Goal: Task Accomplishment & Management: Manage account settings

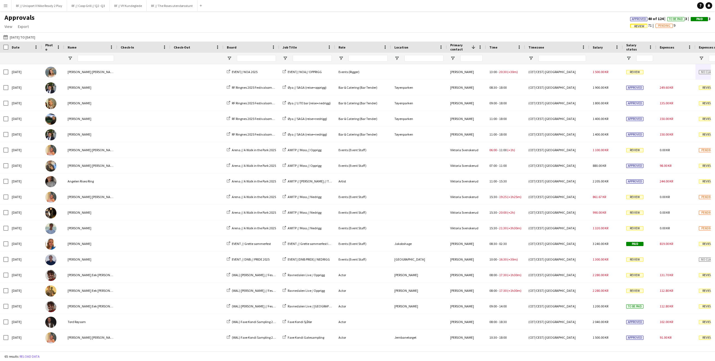
click at [422, 17] on div "Approvals View Customise view Customise filters Reset Filters Reset View Reset …" at bounding box center [357, 22] width 715 height 19
click at [305, 23] on div "Approvals View Customise view Customise filters Reset Filters Reset View Reset …" at bounding box center [357, 22] width 715 height 19
click at [326, 27] on div "Approvals View Customise view Customise filters Reset Filters Reset View Reset …" at bounding box center [357, 22] width 715 height 19
click at [308, 24] on div "Approvals View Customise view Customise filters Reset Filters Reset View Reset …" at bounding box center [357, 22] width 715 height 19
click at [368, 25] on div "Approvals View Customise view Customise filters Reset Filters Reset View Reset …" at bounding box center [357, 22] width 715 height 19
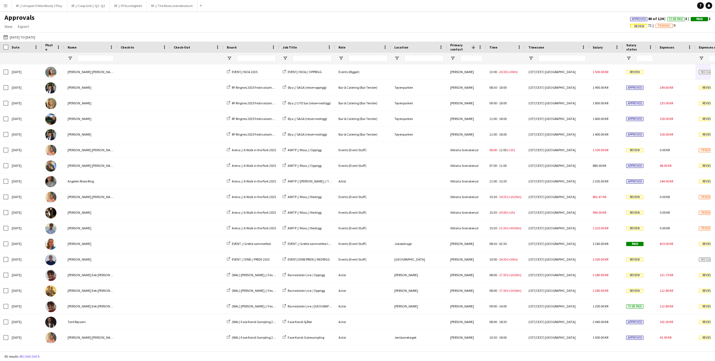
click at [252, 31] on div "Approvals View Customise view Customise filters Reset Filters Reset View Reset …" at bounding box center [357, 22] width 715 height 19
click at [254, 29] on div "Approvals View Customise view Customise filters Reset Filters Reset View Reset …" at bounding box center [357, 22] width 715 height 19
click at [315, 30] on div "Approvals View Customise view Customise filters Reset Filters Reset View Reset …" at bounding box center [357, 22] width 715 height 19
drag, startPoint x: 316, startPoint y: 30, endPoint x: 368, endPoint y: 37, distance: 53.0
click at [318, 30] on div "Approvals View Customise view Customise filters Reset Filters Reset View Reset …" at bounding box center [357, 22] width 715 height 19
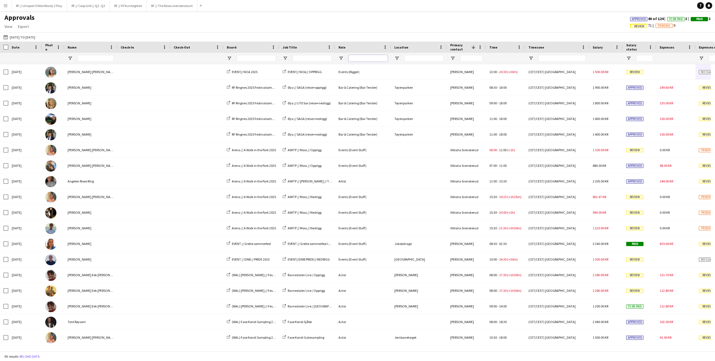
click at [360, 58] on input "Role Filter Input" at bounding box center [368, 58] width 39 height 7
click at [296, 29] on div "Approvals View Customise view Customise filters Reset Filters Reset View Reset …" at bounding box center [357, 22] width 715 height 19
click at [282, 25] on div "Approvals View Customise view Customise filters Reset Filters Reset View Reset …" at bounding box center [357, 22] width 715 height 19
click at [45, 6] on button "RF // Unisport X Nike Ready 2 Play Close" at bounding box center [39, 5] width 56 height 11
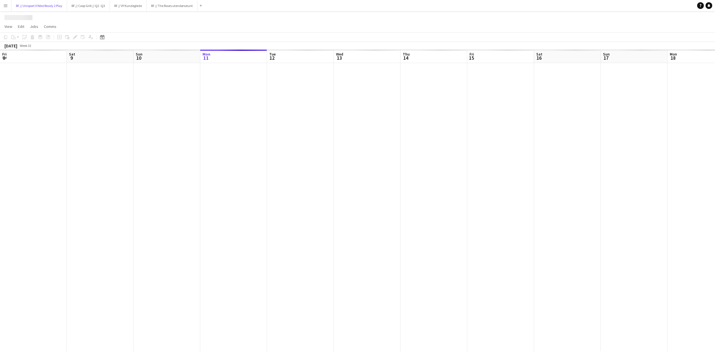
scroll to position [0, 134]
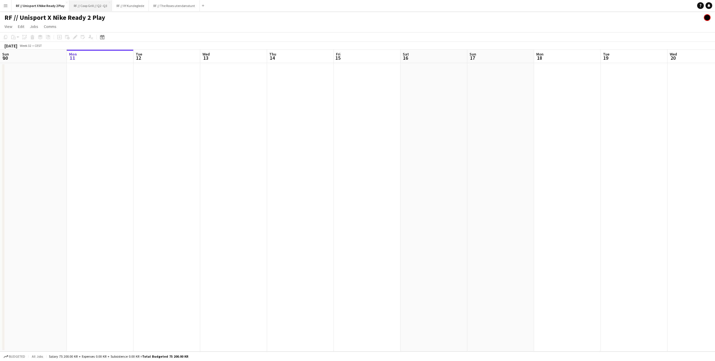
click at [90, 9] on button "RF // Coop Grill // Q2 -Q3 Close" at bounding box center [90, 5] width 43 height 11
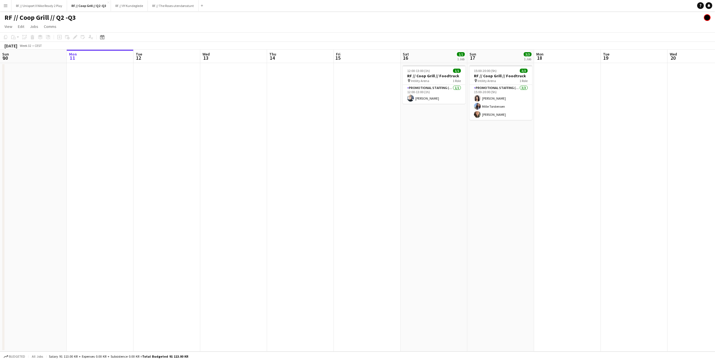
click at [399, 194] on app-calendar-viewport "Fri 8 Sat 9 Sun 10 Mon 11 Tue 12 Wed 13 Thu 14 Fri 15 Sat 16 1/1 1 Job Sun 17 3…" at bounding box center [357, 201] width 715 height 302
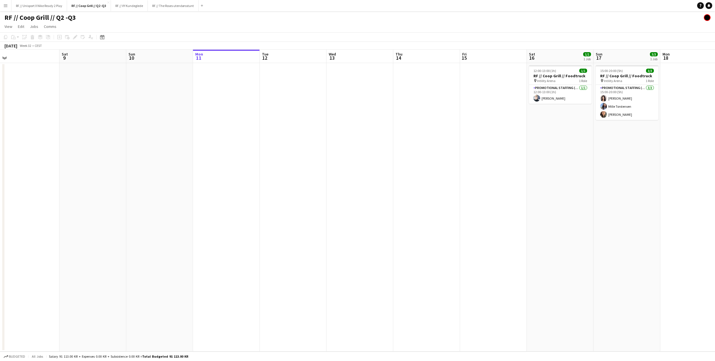
drag, startPoint x: 422, startPoint y: 190, endPoint x: 336, endPoint y: 185, distance: 86.7
click at [340, 186] on app-calendar-viewport "Wed 6 Thu 7 Fri 8 Sat 9 Sun 10 Mon 11 Tue 12 Wed 13 Thu 14 Fri 15 Sat 16 1/1 1 …" at bounding box center [357, 201] width 715 height 302
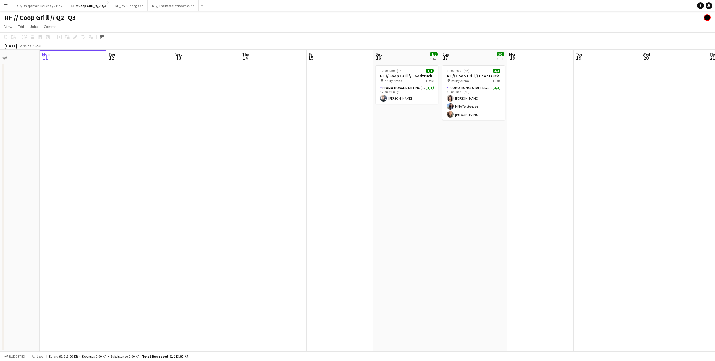
scroll to position [0, 143]
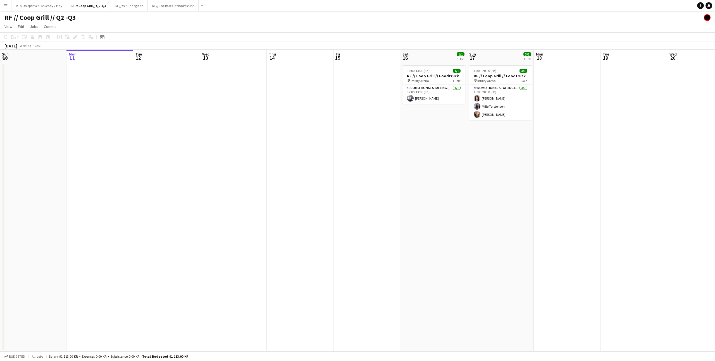
drag, startPoint x: 418, startPoint y: 183, endPoint x: 404, endPoint y: 183, distance: 13.1
click at [378, 182] on app-calendar-viewport "Fri 8 Sat 9 Sun 10 Mon 11 Tue 12 Wed 13 Thu 14 Fri 15 Sat 16 1/1 1 Job Sun 17 3…" at bounding box center [357, 201] width 715 height 302
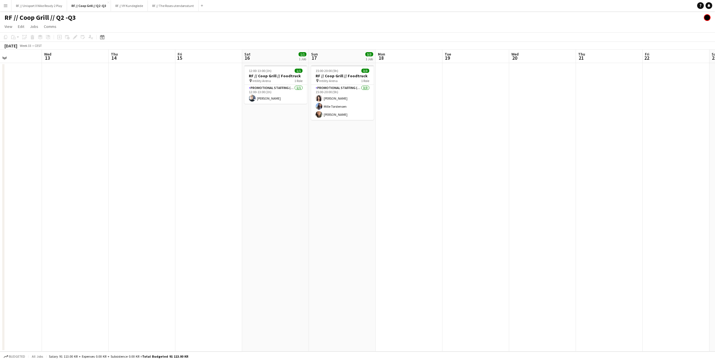
scroll to position [0, 146]
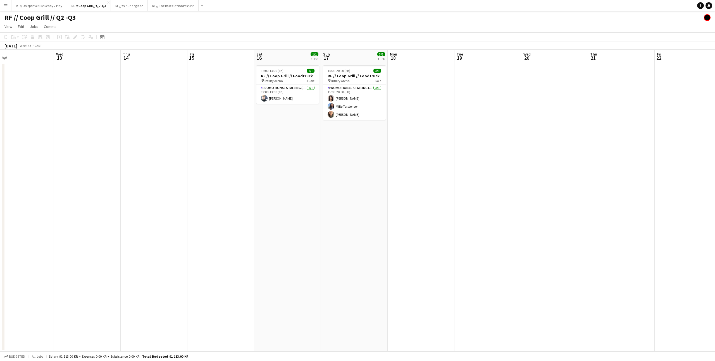
drag, startPoint x: 424, startPoint y: 176, endPoint x: 459, endPoint y: 177, distance: 35.0
click at [459, 177] on app-calendar-viewport "Sun 10 Mon 11 Tue 12 Wed 13 Thu 14 Fri 15 Sat 16 1/1 1 Job Sun 17 3/3 1 Job Mon…" at bounding box center [357, 201] width 715 height 302
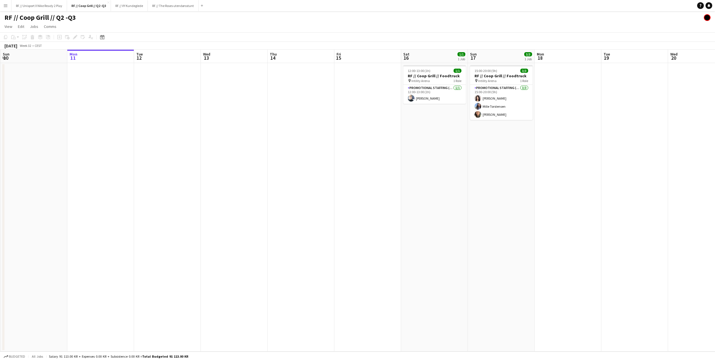
drag, startPoint x: 486, startPoint y: 176, endPoint x: 490, endPoint y: 175, distance: 4.7
click at [492, 174] on app-calendar-viewport "Fri 8 Sat 9 Sun 10 Mon 11 Tue 12 Wed 13 Thu 14 Fri 15 Sat 16 1/1 1 Job Sun 17 3…" at bounding box center [357, 201] width 715 height 302
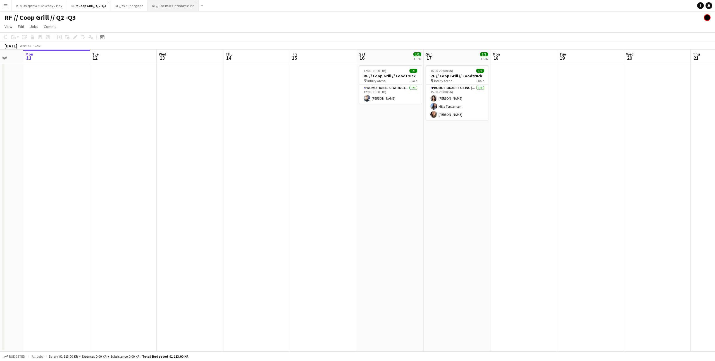
scroll to position [0, 177]
